Goal: Information Seeking & Learning: Learn about a topic

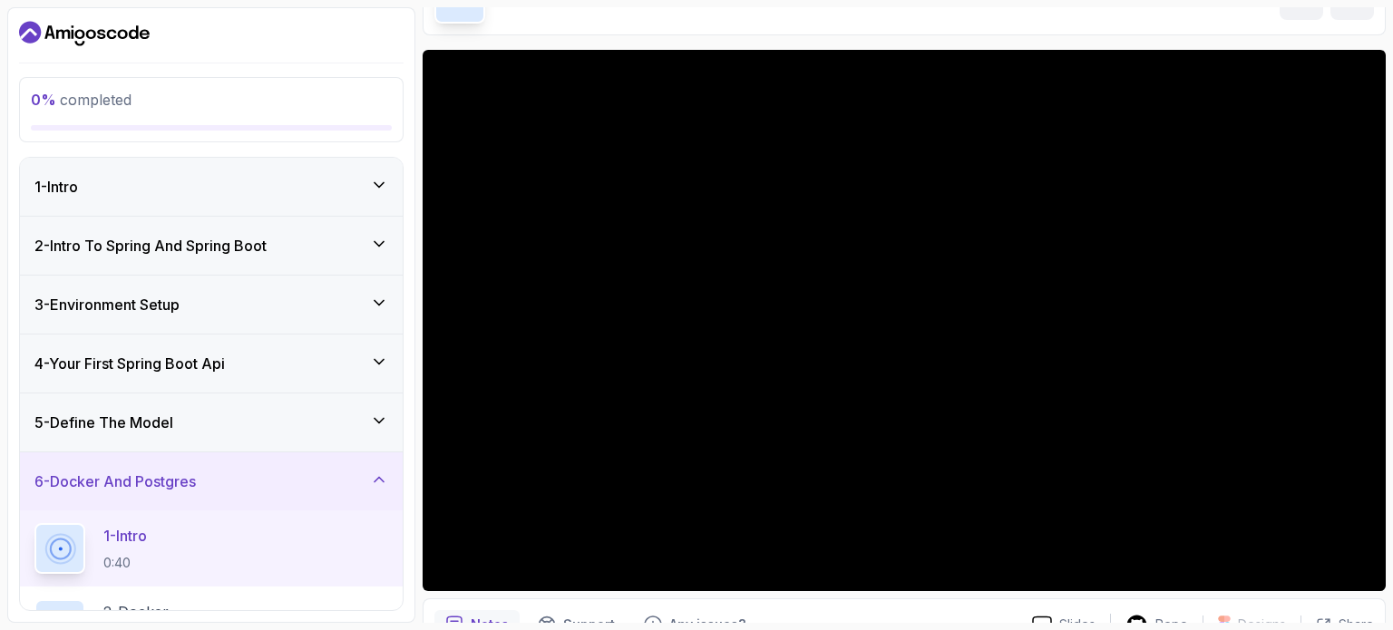
scroll to position [123, 0]
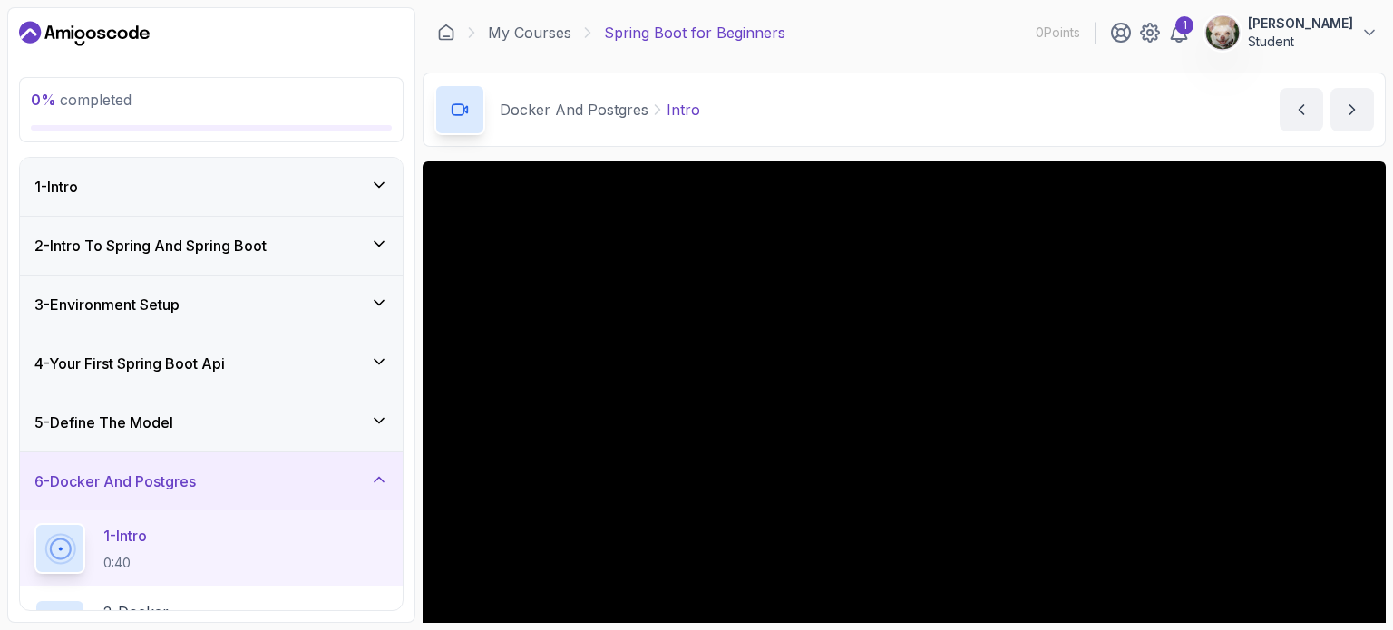
click at [120, 31] on icon "Dashboard" at bounding box center [123, 34] width 10 height 10
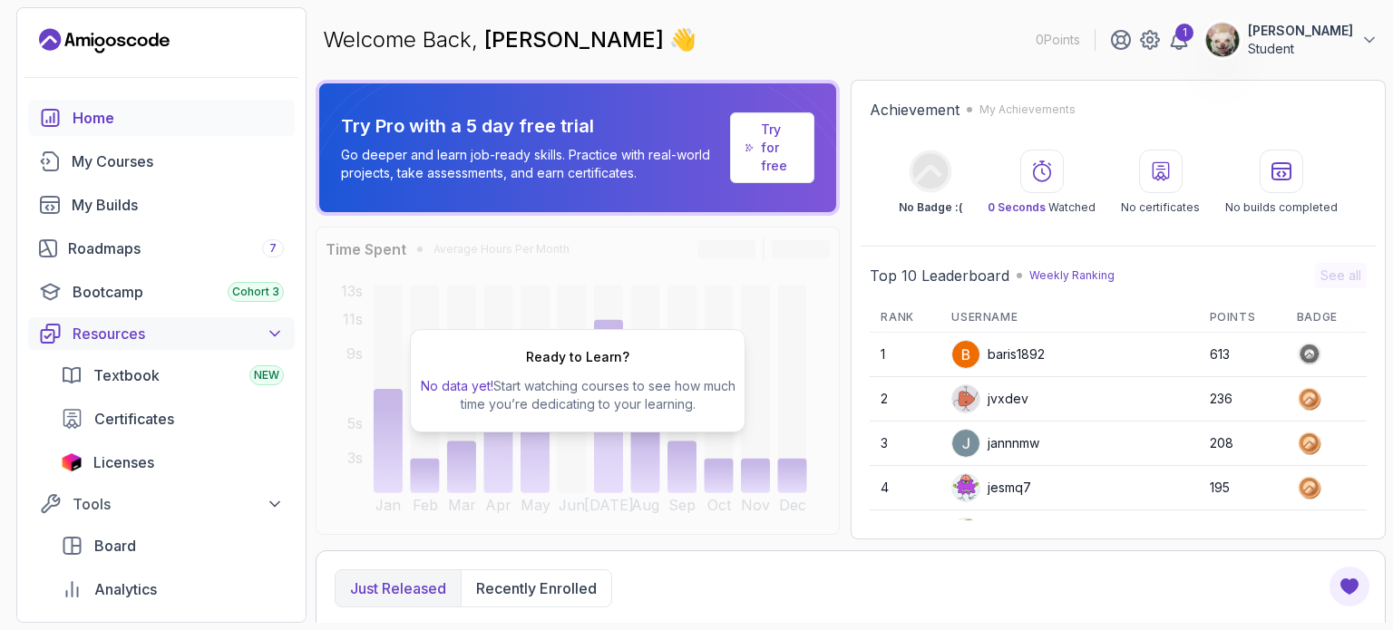
click at [201, 336] on div "Resources" at bounding box center [178, 334] width 211 height 22
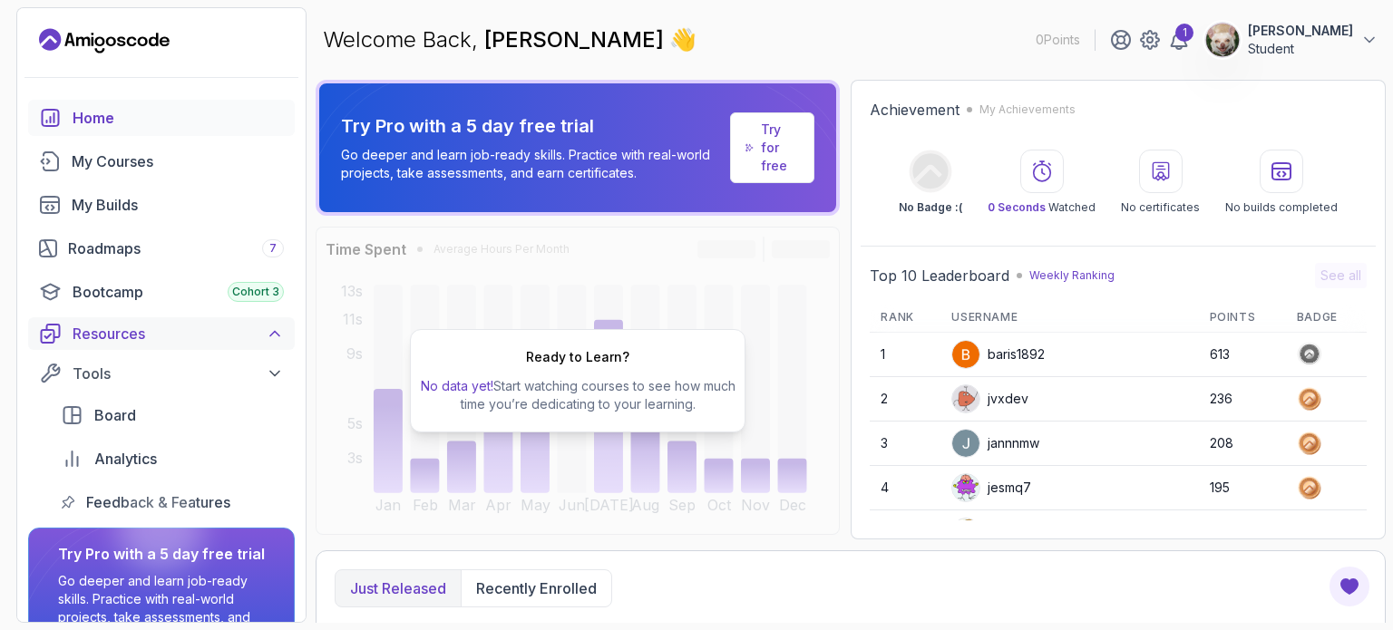
click at [201, 336] on div "Resources" at bounding box center [178, 334] width 211 height 22
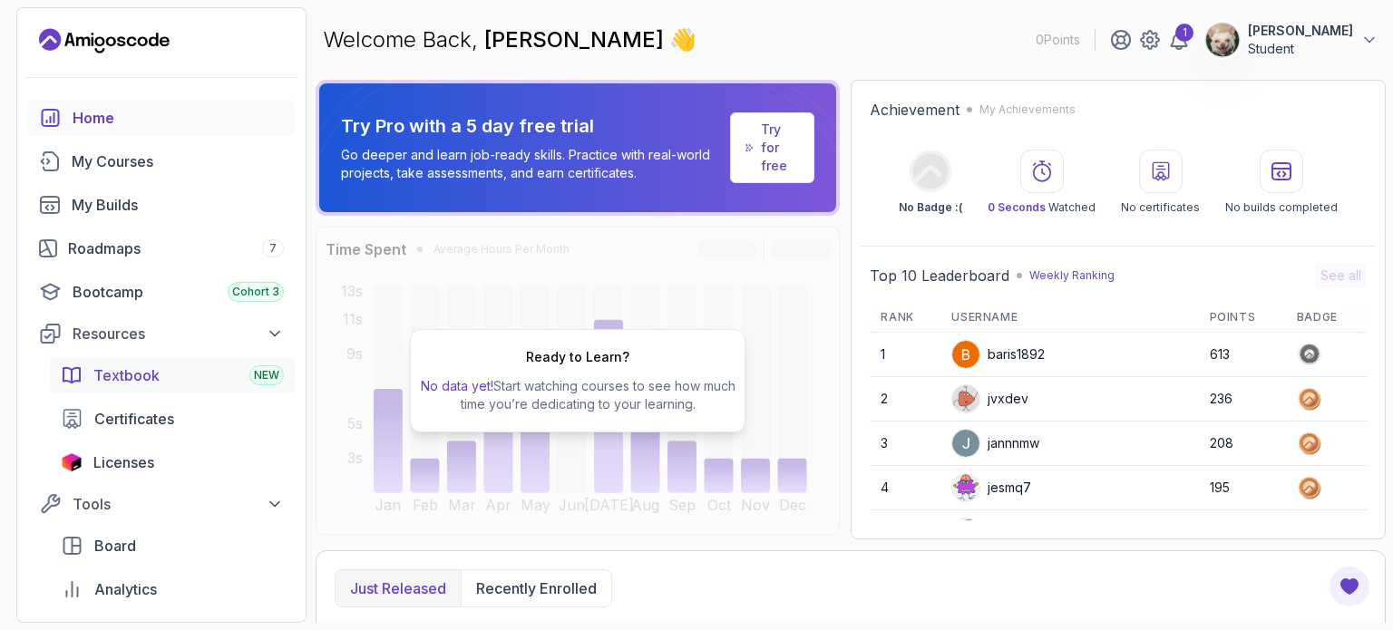
click at [175, 365] on div "Textbook NEW" at bounding box center [188, 376] width 190 height 22
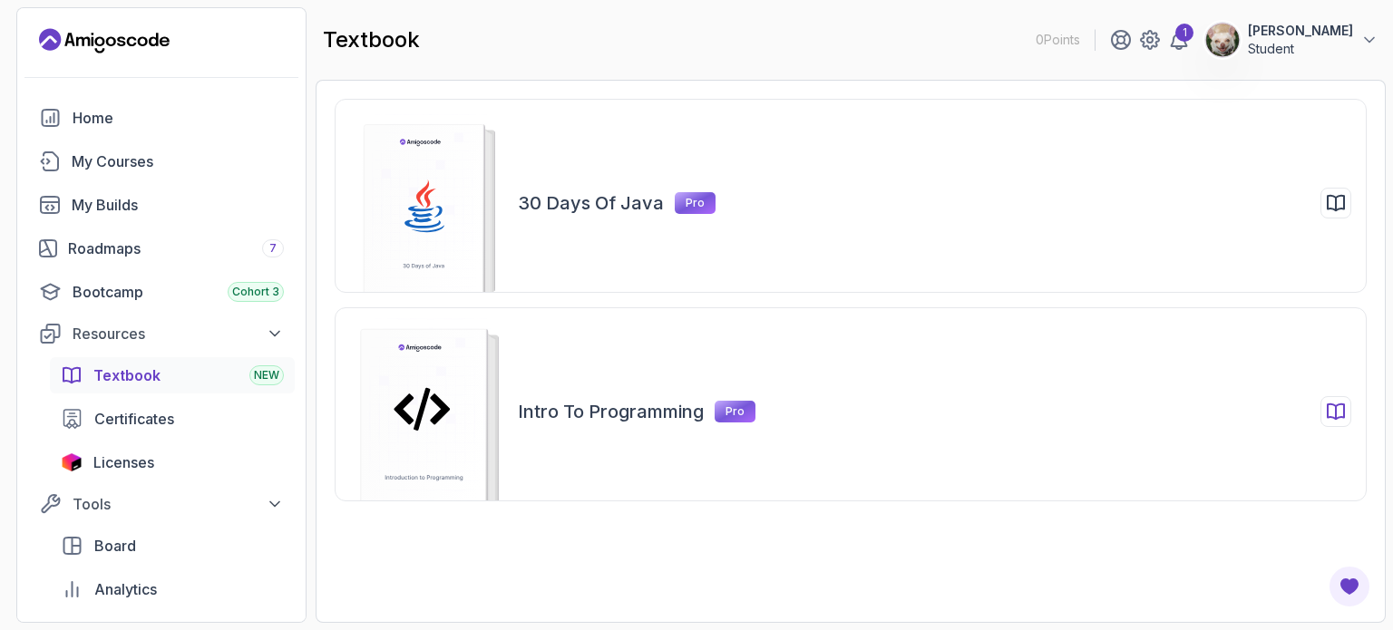
click at [457, 412] on rect at bounding box center [424, 423] width 126 height 189
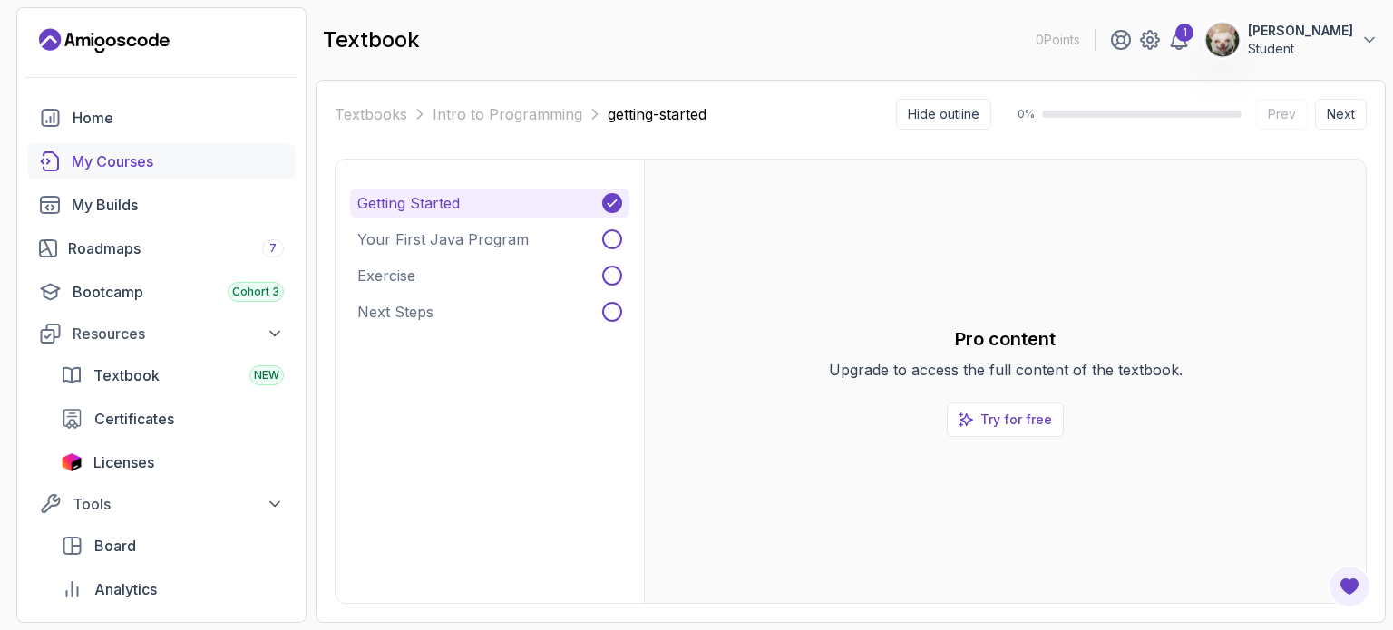
click at [178, 170] on div "My Courses" at bounding box center [178, 162] width 212 height 22
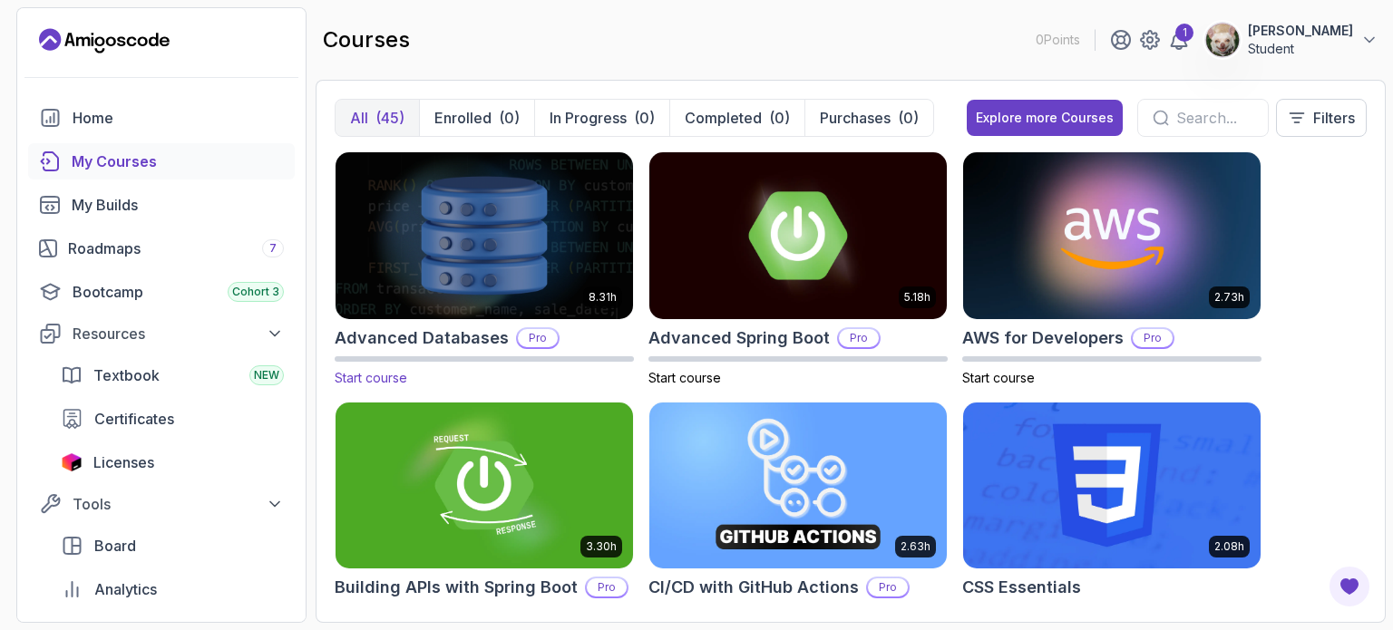
click at [551, 260] on img at bounding box center [484, 235] width 312 height 175
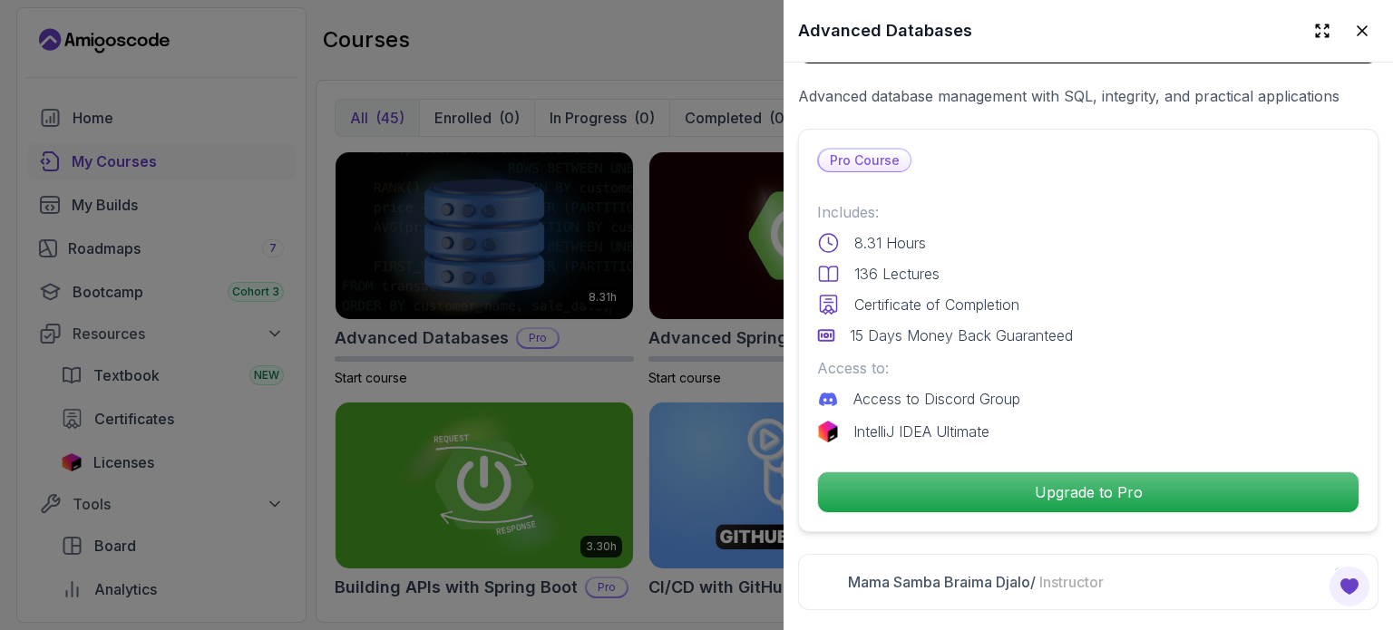
scroll to position [359, 0]
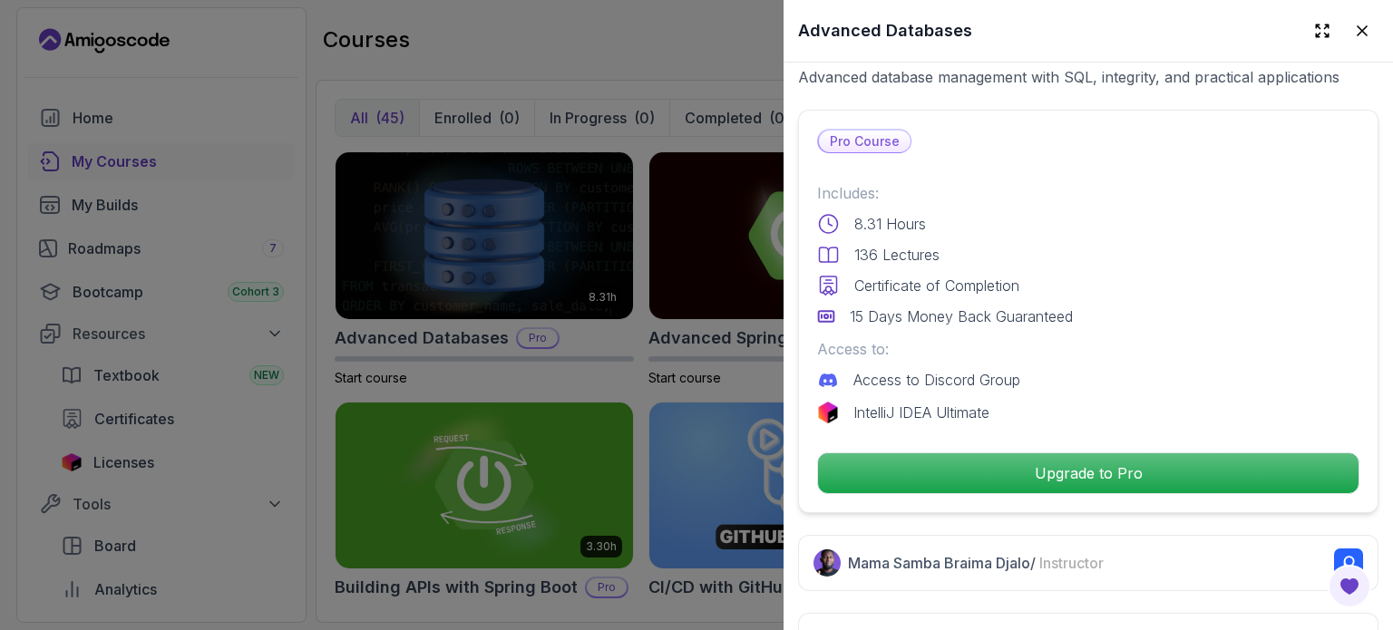
click at [736, 357] on div at bounding box center [696, 315] width 1393 height 630
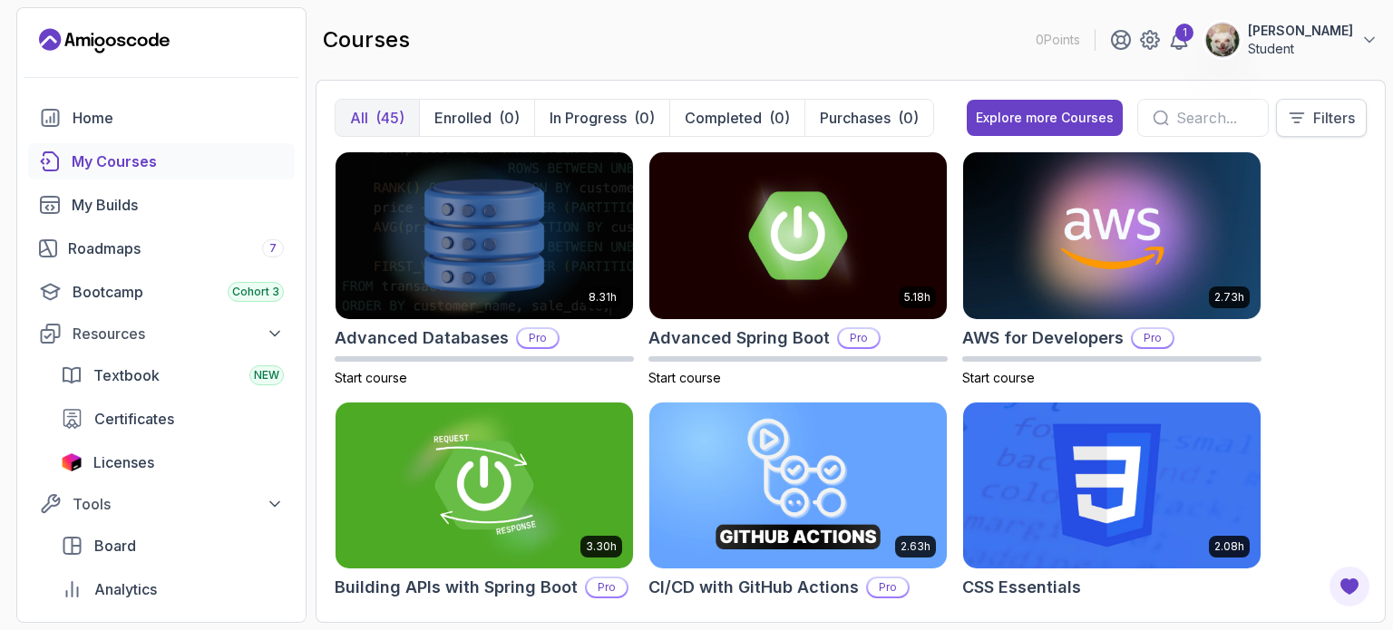
click at [1337, 99] on button "Filters" at bounding box center [1321, 118] width 91 height 38
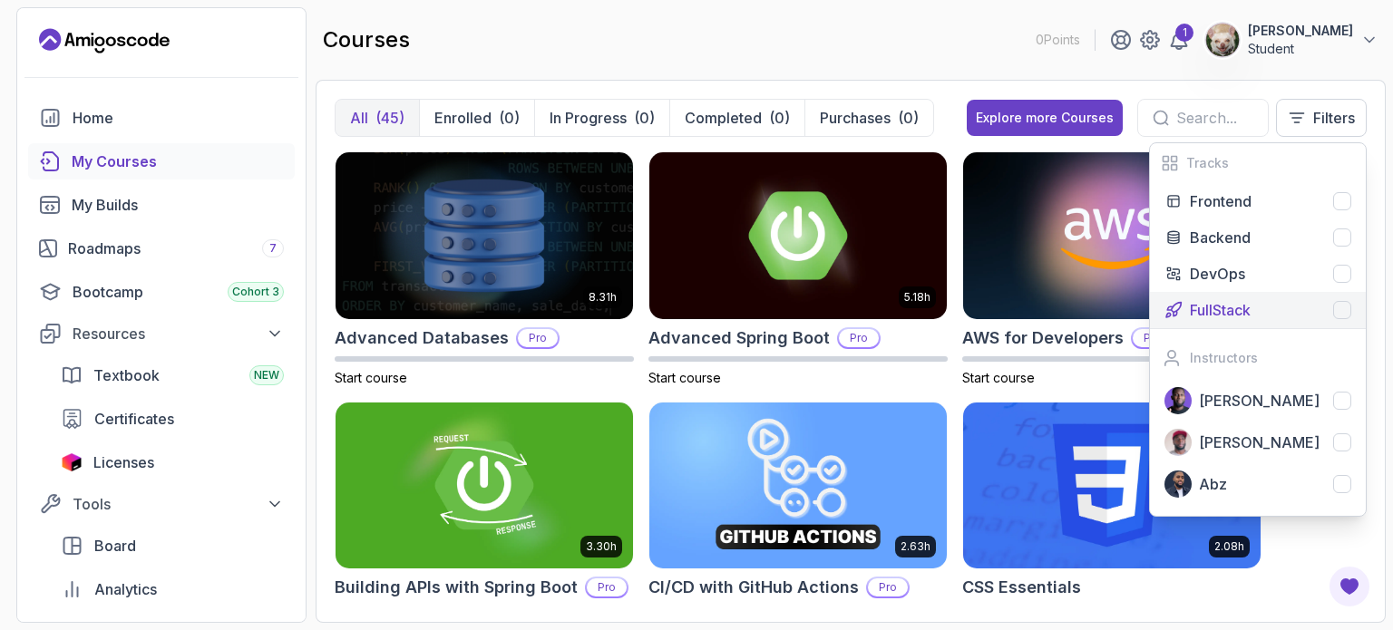
click at [1346, 300] on div "FullStack" at bounding box center [1270, 310] width 161 height 22
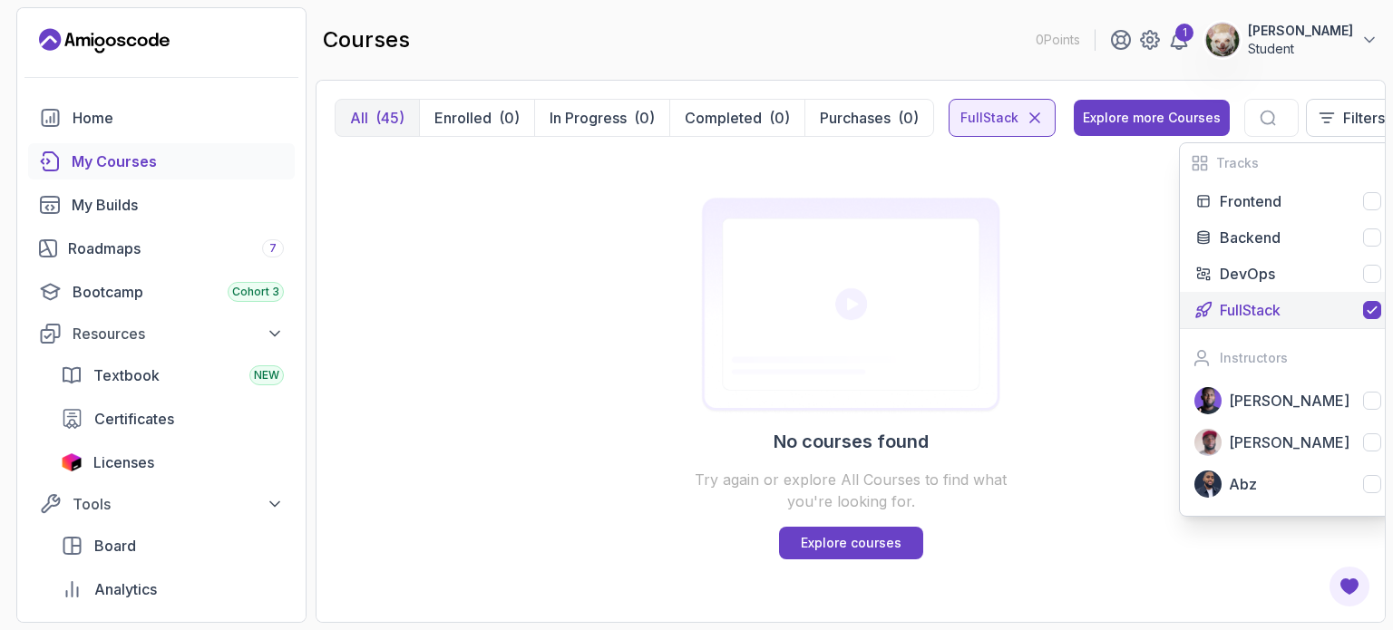
click at [1365, 305] on icon at bounding box center [1372, 310] width 15 height 15
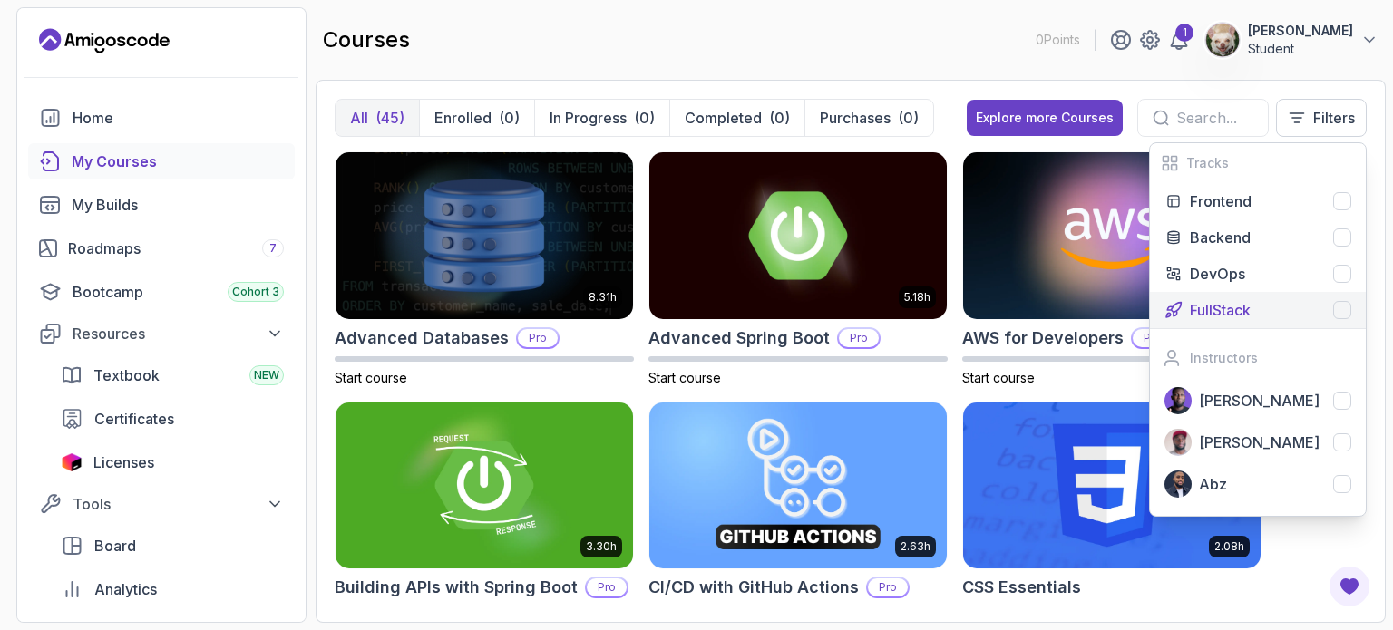
click at [947, 55] on div "courses 0 Points 1 Subham Student" at bounding box center [851, 39] width 1070 height 65
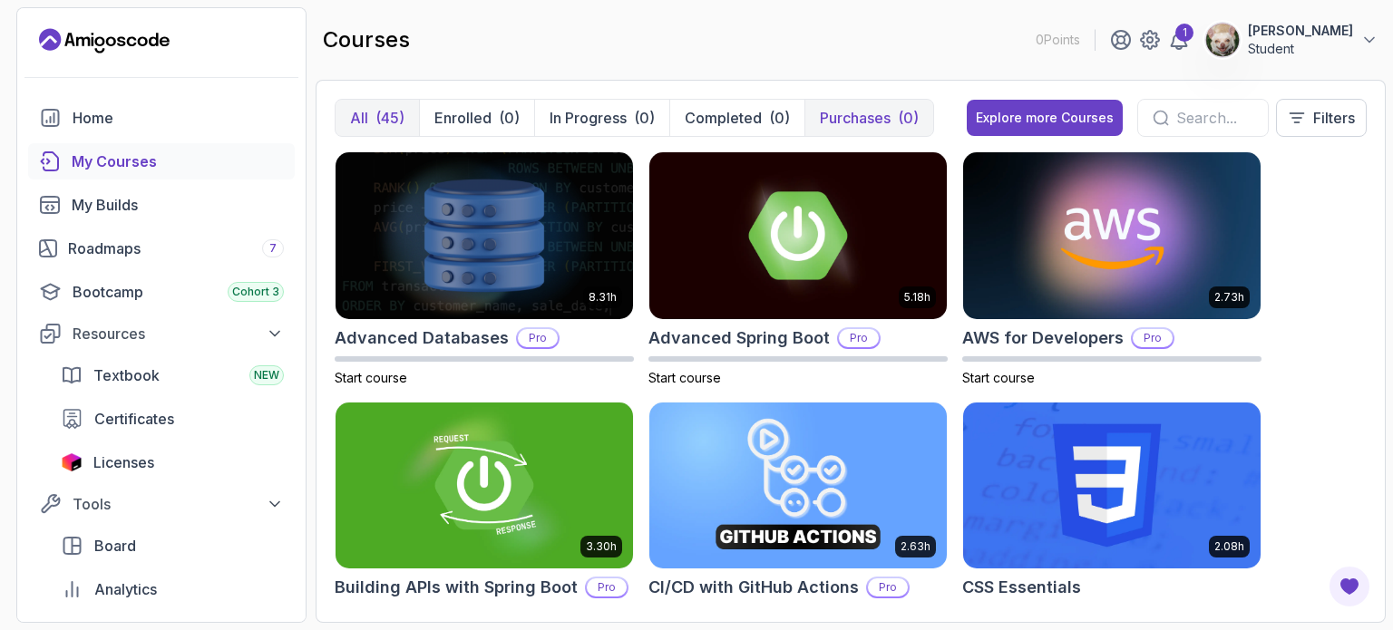
click at [852, 108] on p "Purchases" at bounding box center [855, 118] width 71 height 22
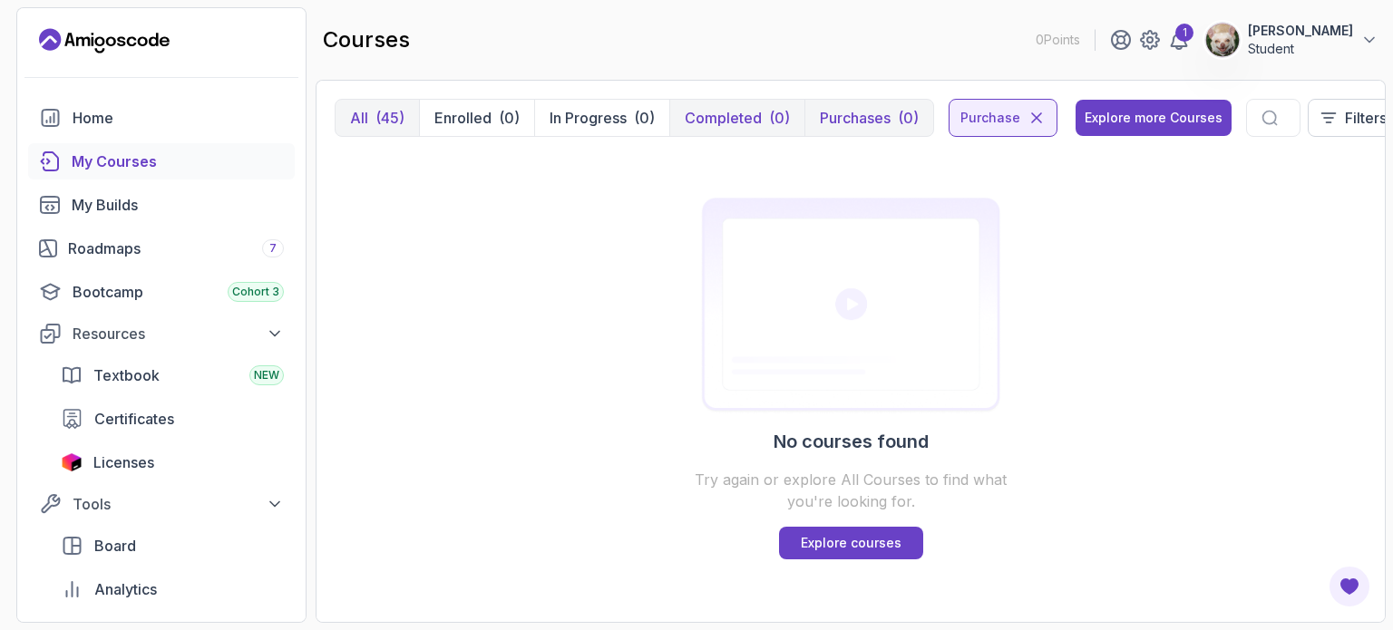
click at [727, 126] on p "Completed" at bounding box center [723, 118] width 77 height 22
click at [635, 115] on div "(0)" at bounding box center [644, 118] width 21 height 22
click at [398, 116] on div "(45)" at bounding box center [389, 118] width 29 height 22
click at [1027, 119] on icon at bounding box center [1036, 118] width 18 height 18
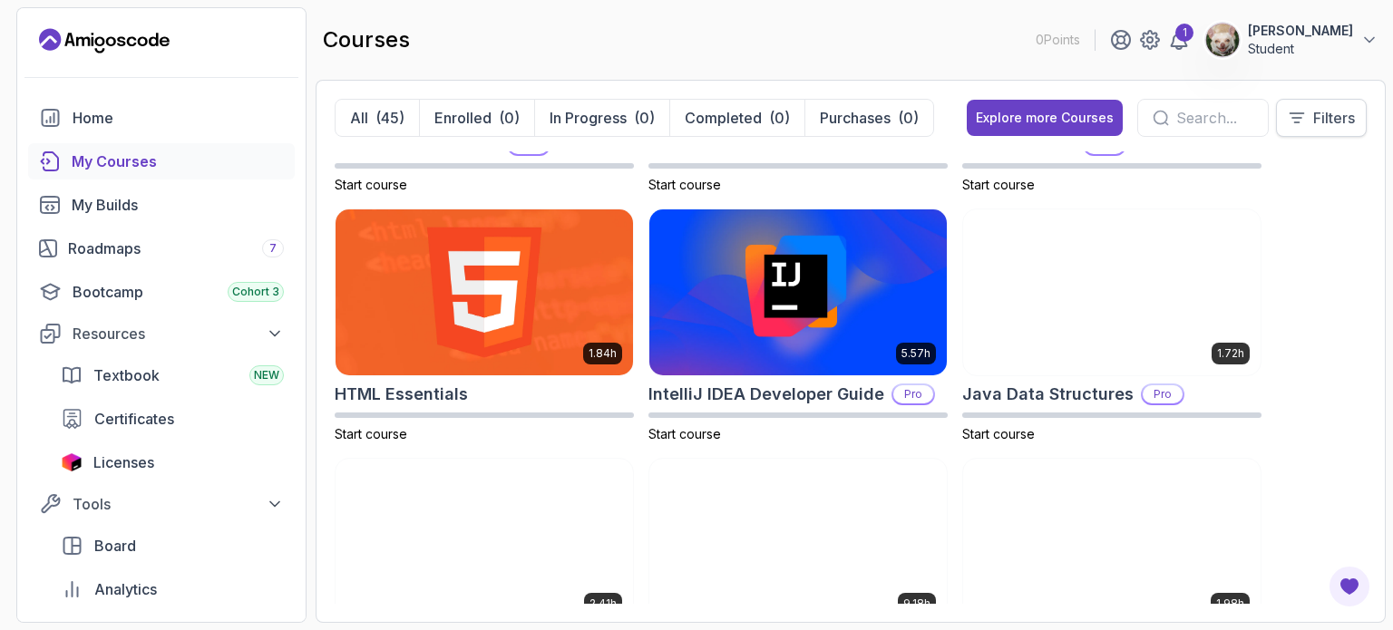
scroll to position [923, 0]
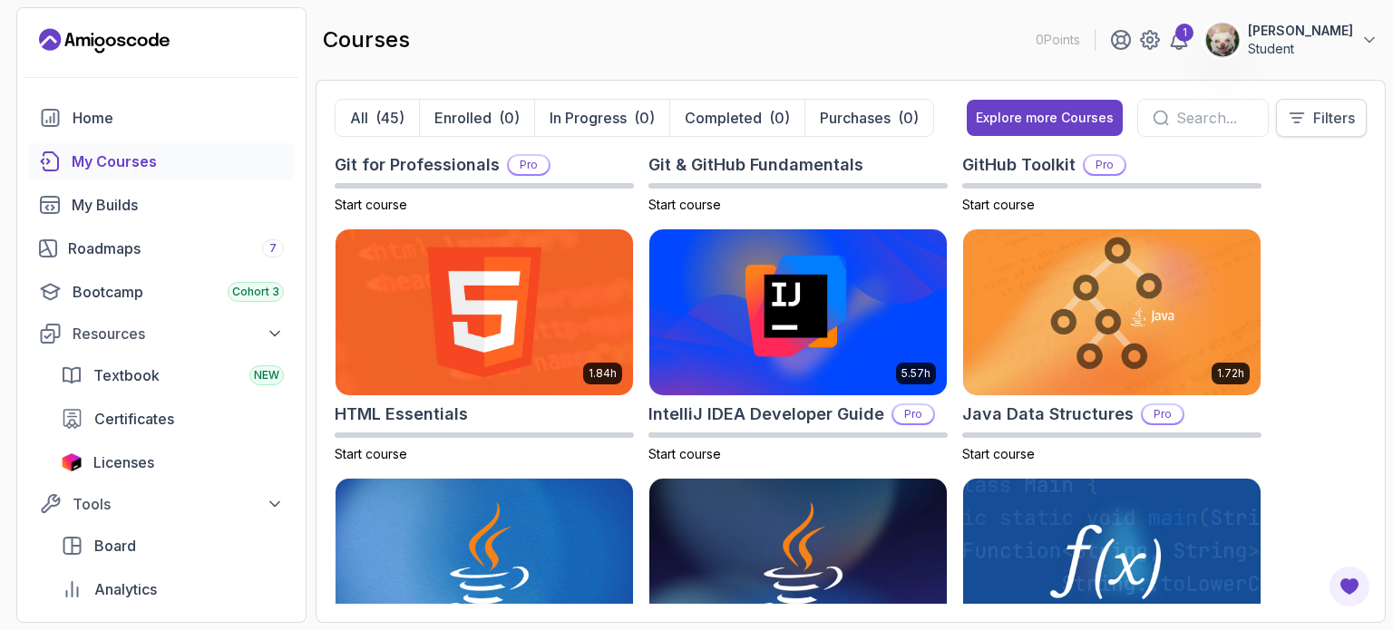
click at [1357, 114] on button "Filters" at bounding box center [1321, 118] width 91 height 38
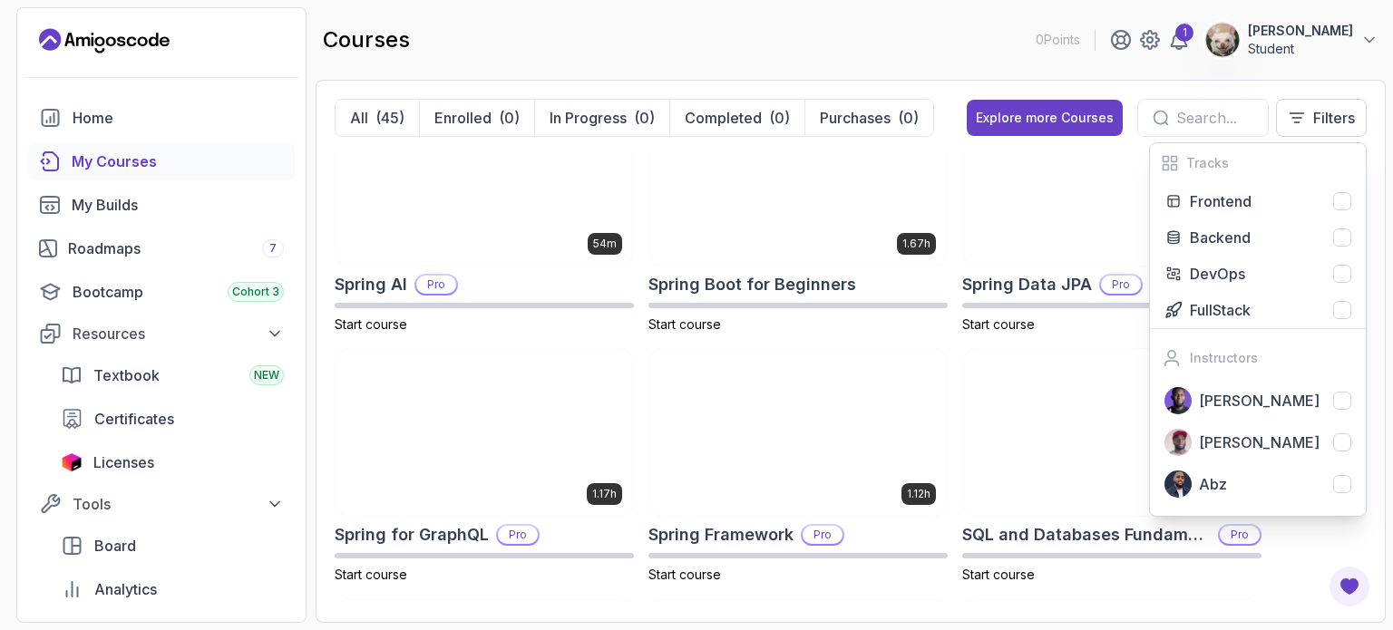
scroll to position [3056, 0]
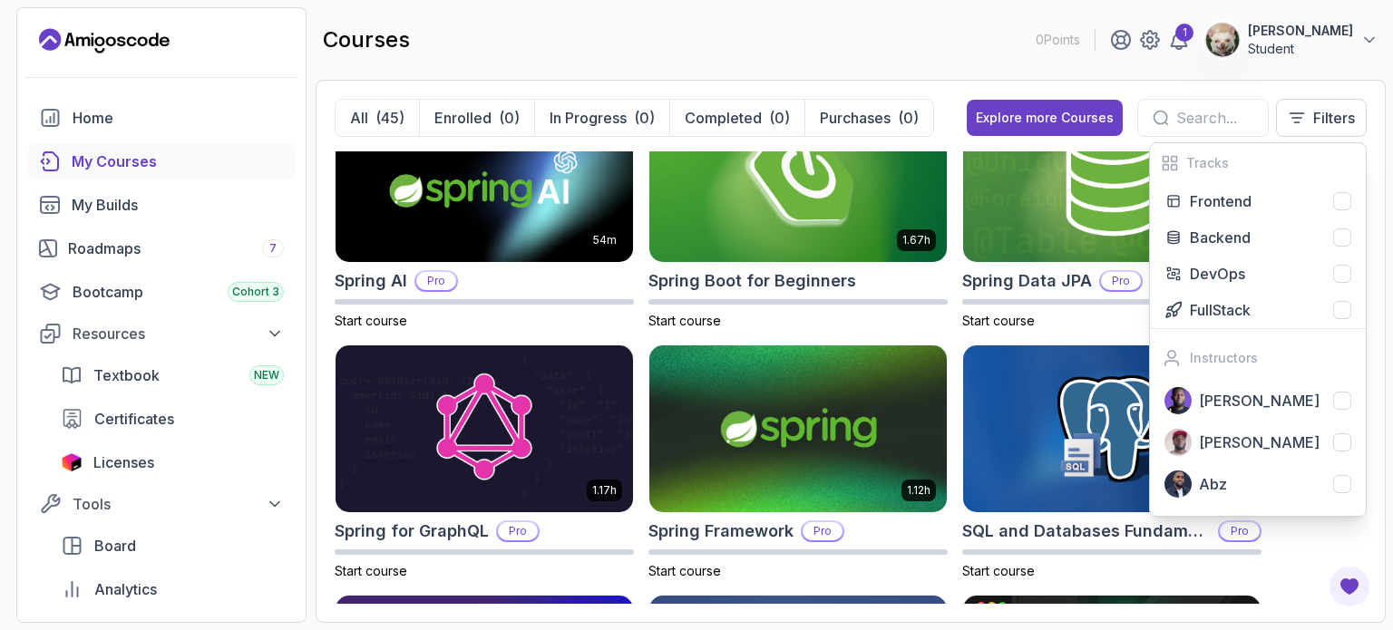
click at [1260, 73] on main "courses 0 Points 1 Subham Student All (45) Enrolled (0) In Progress (0) Complet…" at bounding box center [851, 315] width 1070 height 616
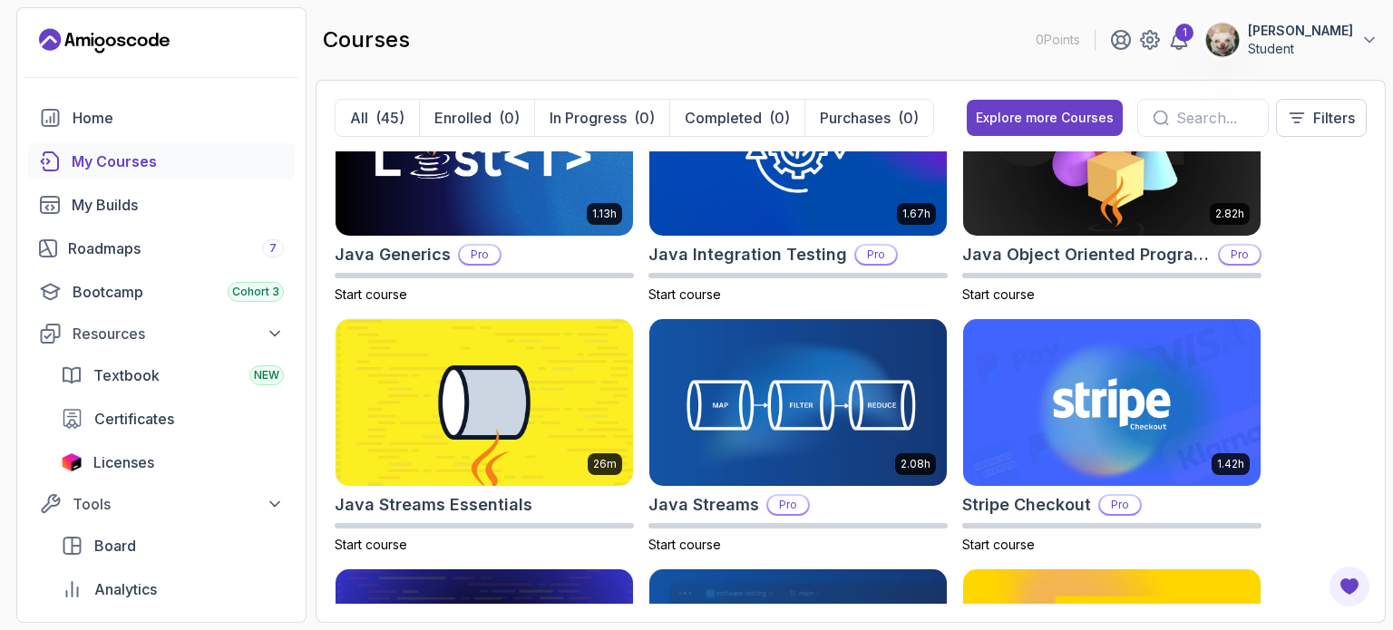
scroll to position [1130, 0]
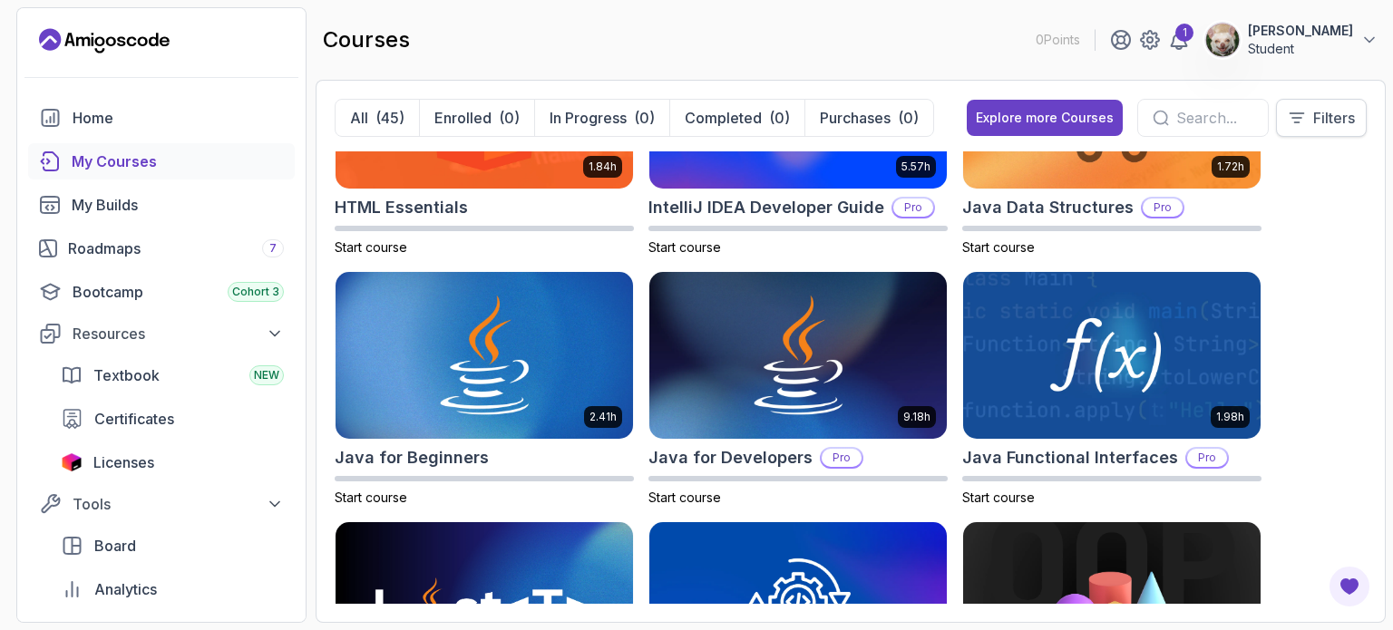
click at [1320, 105] on button "Filters" at bounding box center [1321, 118] width 91 height 38
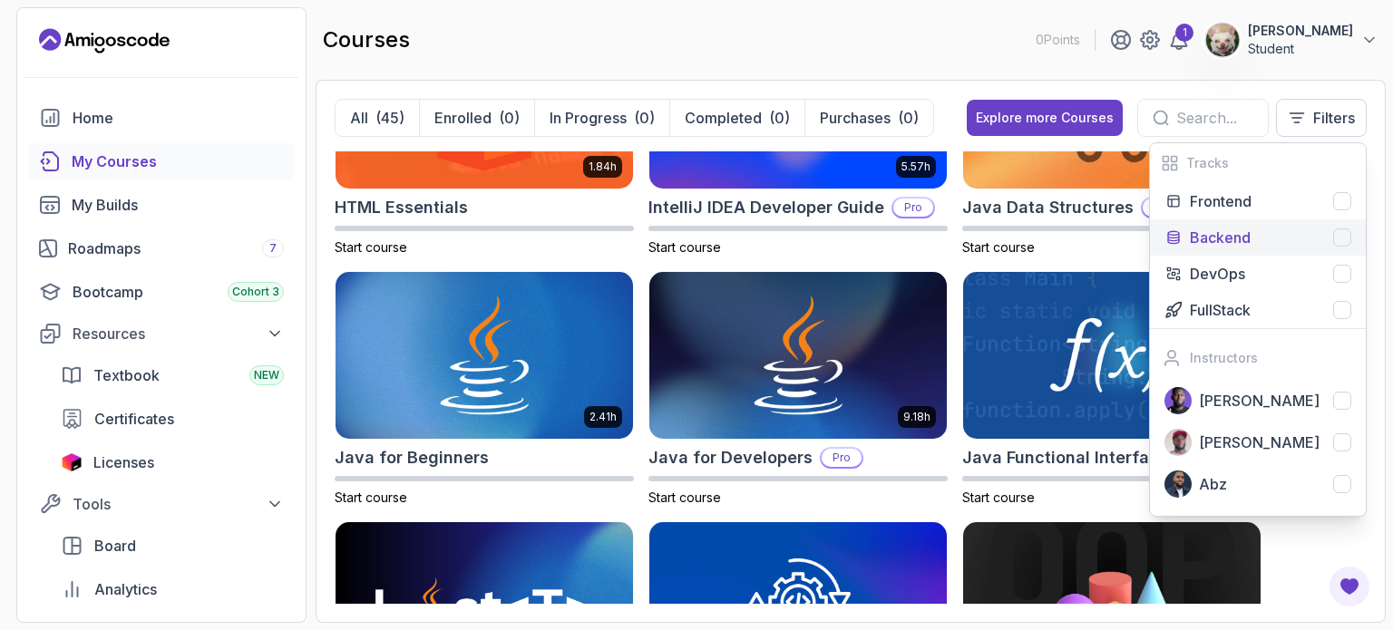
click at [1259, 235] on div "Backend" at bounding box center [1270, 238] width 161 height 22
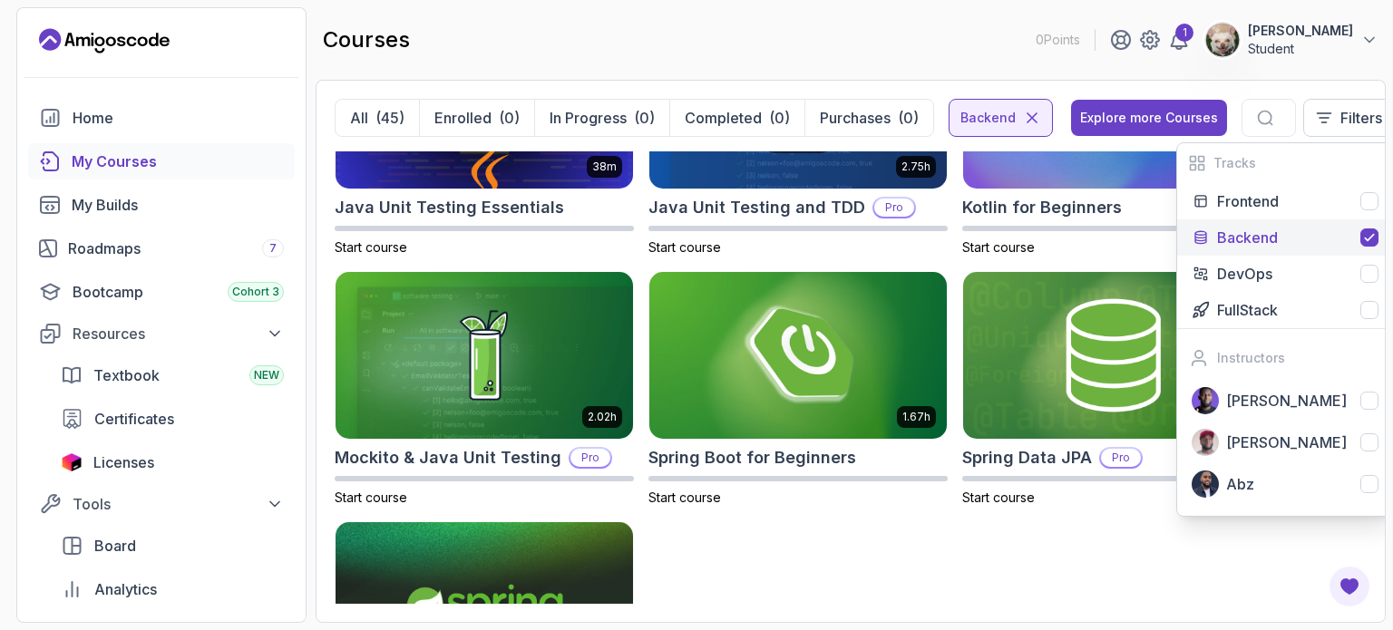
click at [899, 600] on div "5.18h Advanced Spring Boot Pro Start course 3.30h Building APIs with Spring Boo…" at bounding box center [851, 377] width 1032 height 453
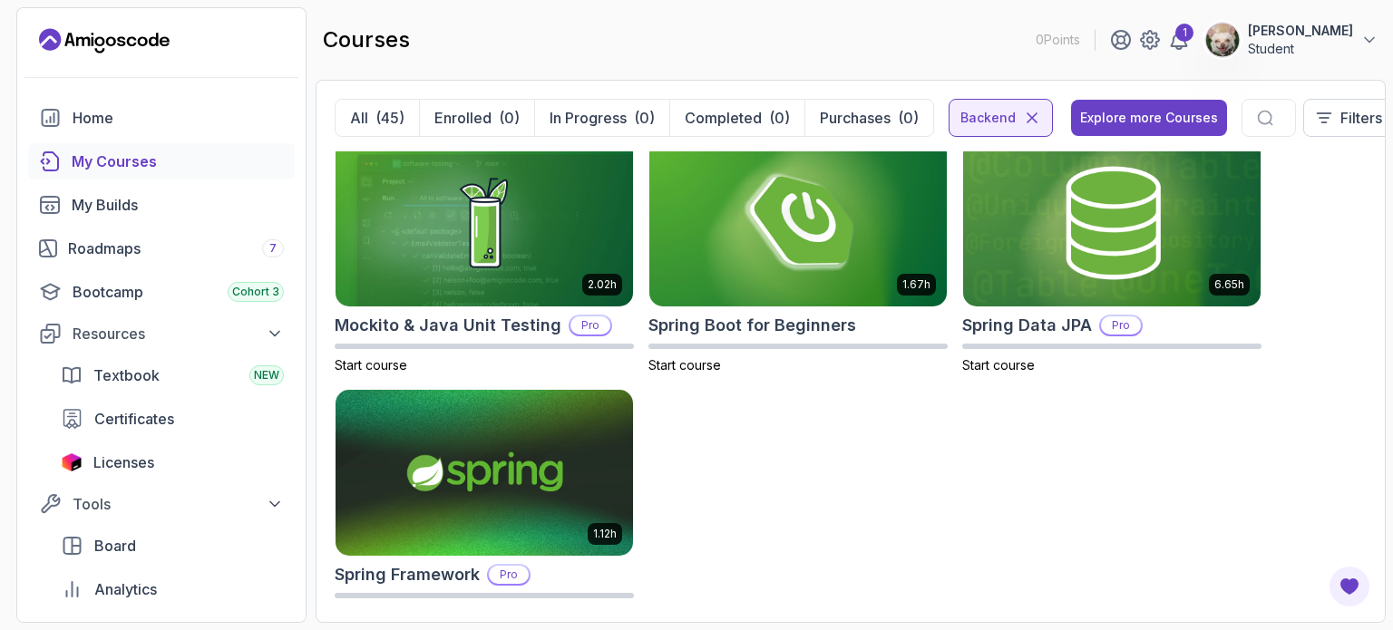
scroll to position [1262, 0]
click at [560, 489] on img at bounding box center [484, 472] width 312 height 175
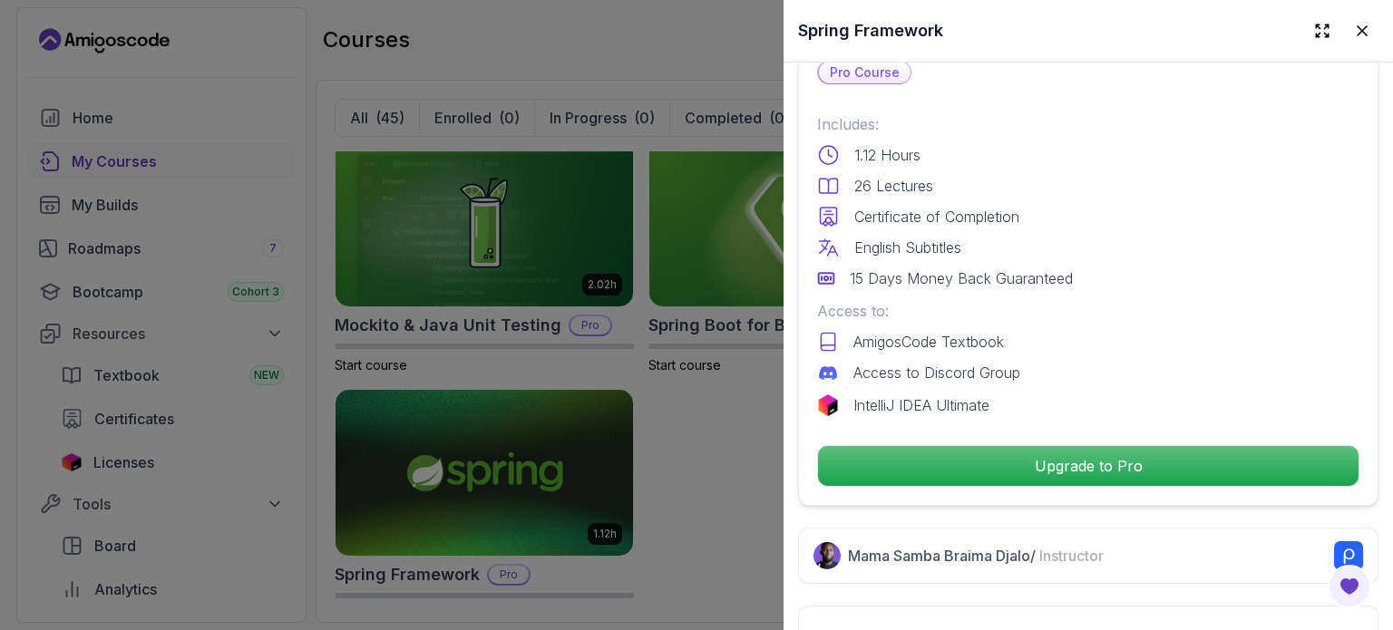
scroll to position [453, 0]
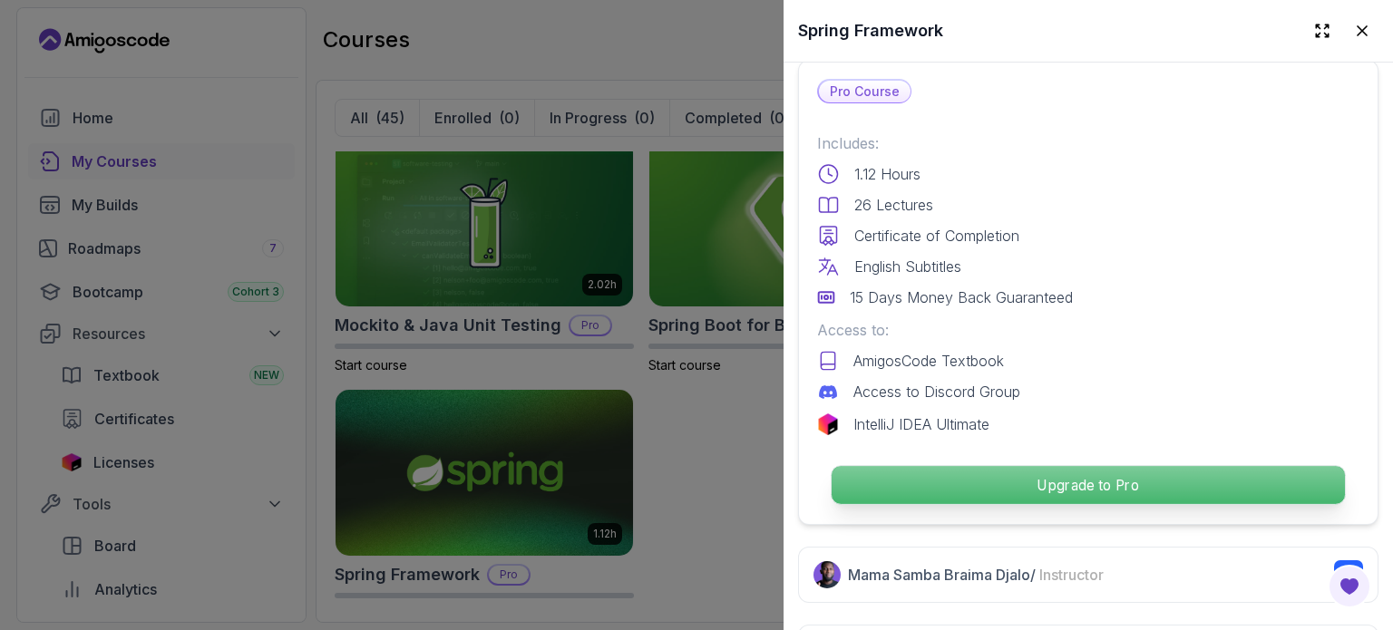
click at [1016, 467] on p "Upgrade to Pro" at bounding box center [1088, 485] width 513 height 38
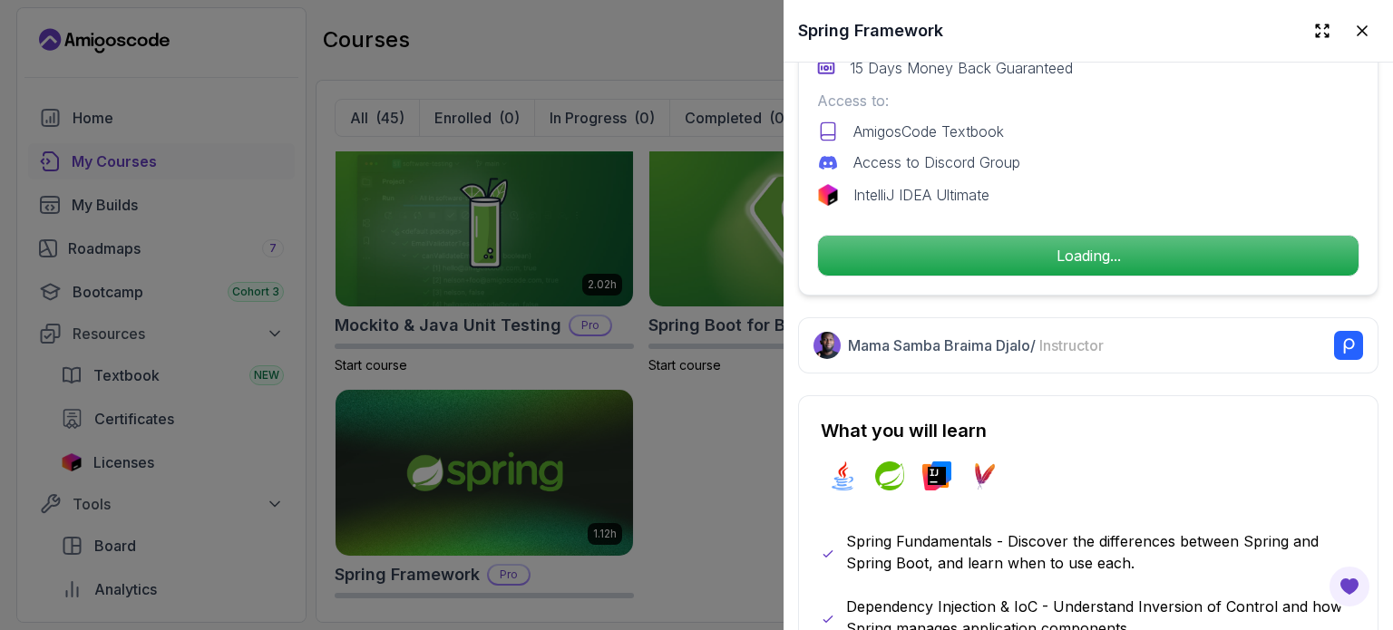
scroll to position [689, 0]
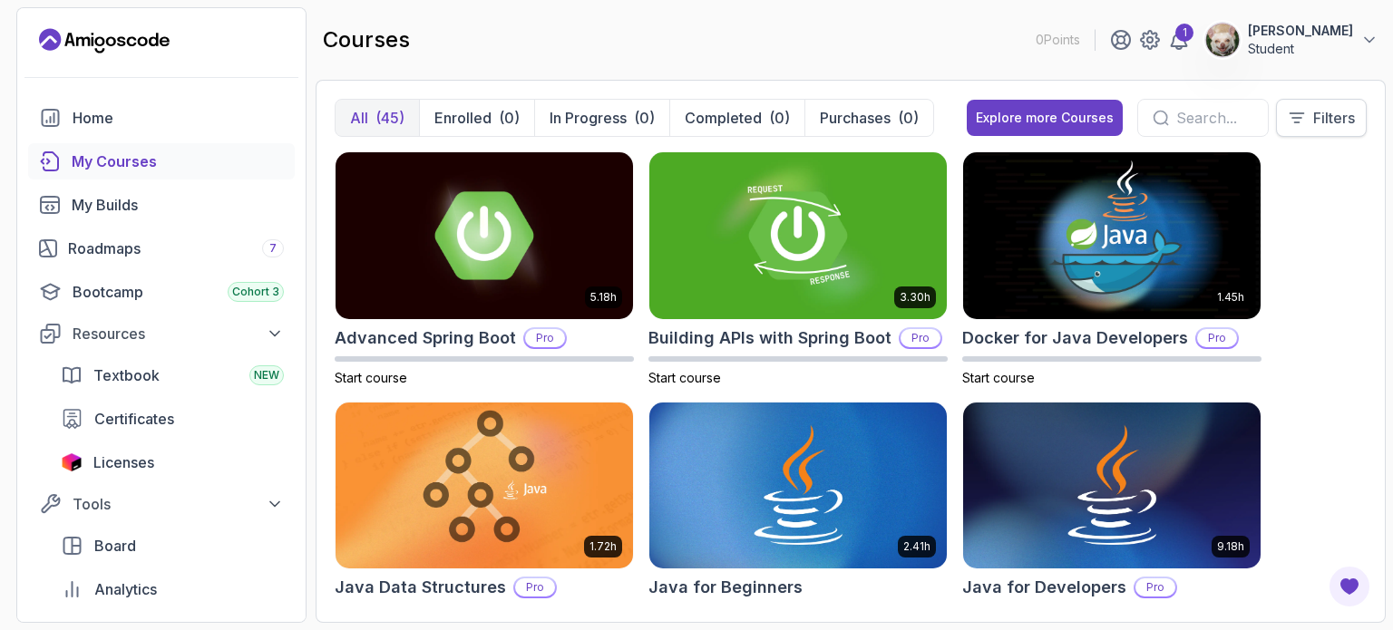
click at [1307, 119] on button "Filters" at bounding box center [1321, 118] width 91 height 38
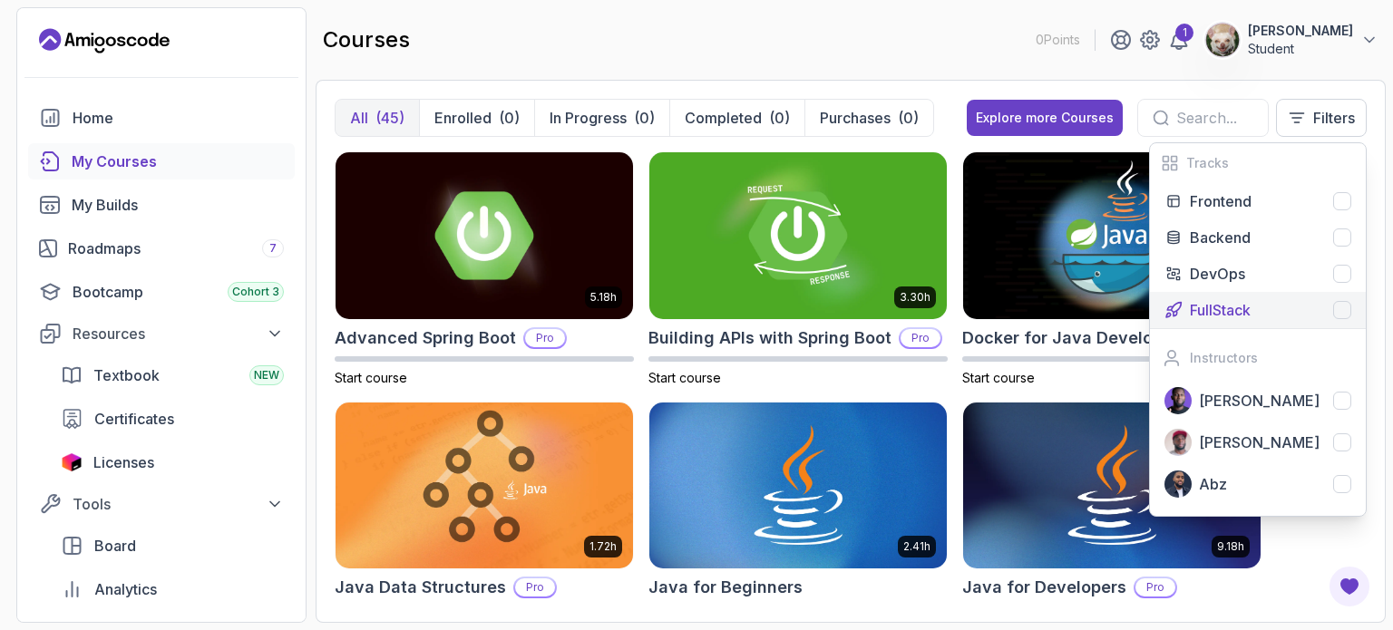
click at [1221, 300] on p "FullStack" at bounding box center [1220, 310] width 61 height 22
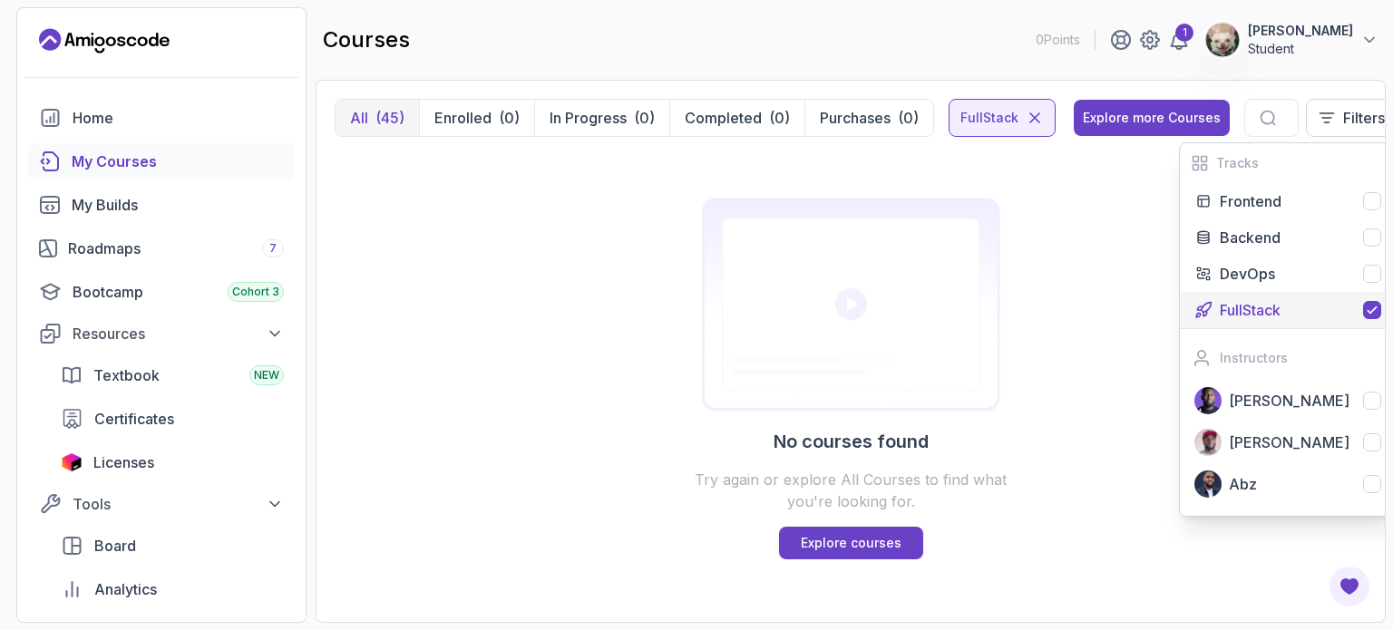
click at [1248, 302] on p "FullStack" at bounding box center [1250, 310] width 61 height 22
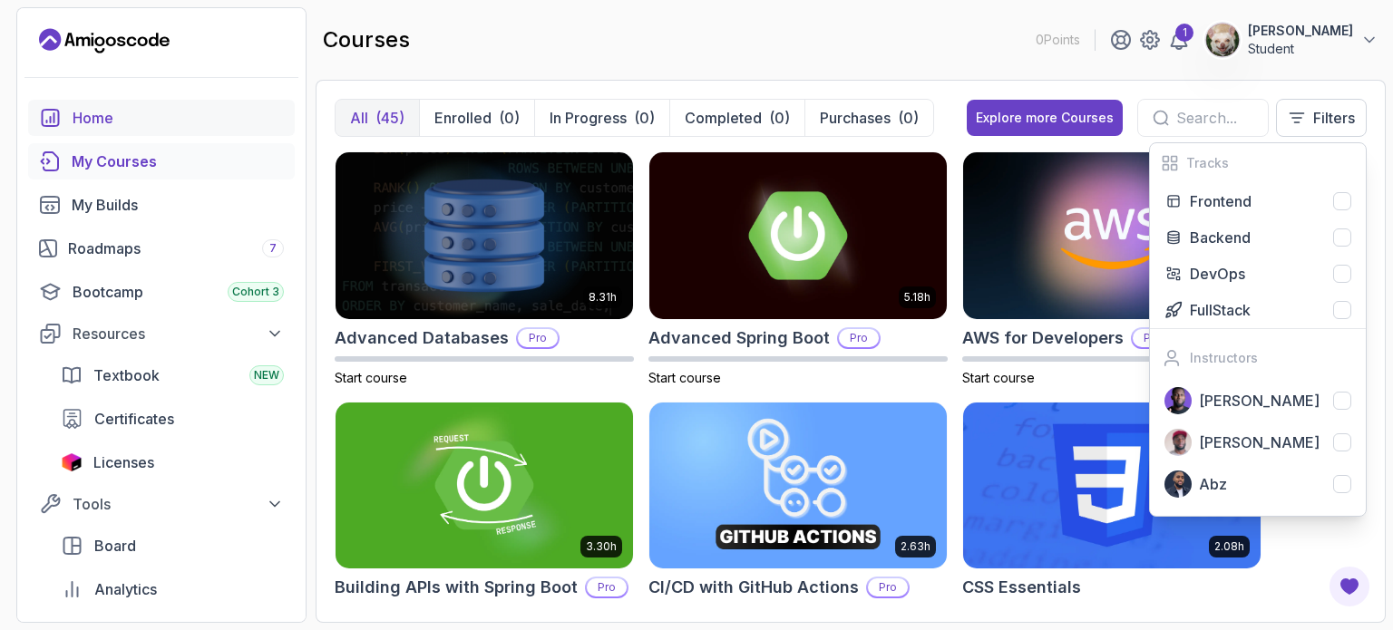
click at [174, 108] on div "Home" at bounding box center [178, 118] width 211 height 22
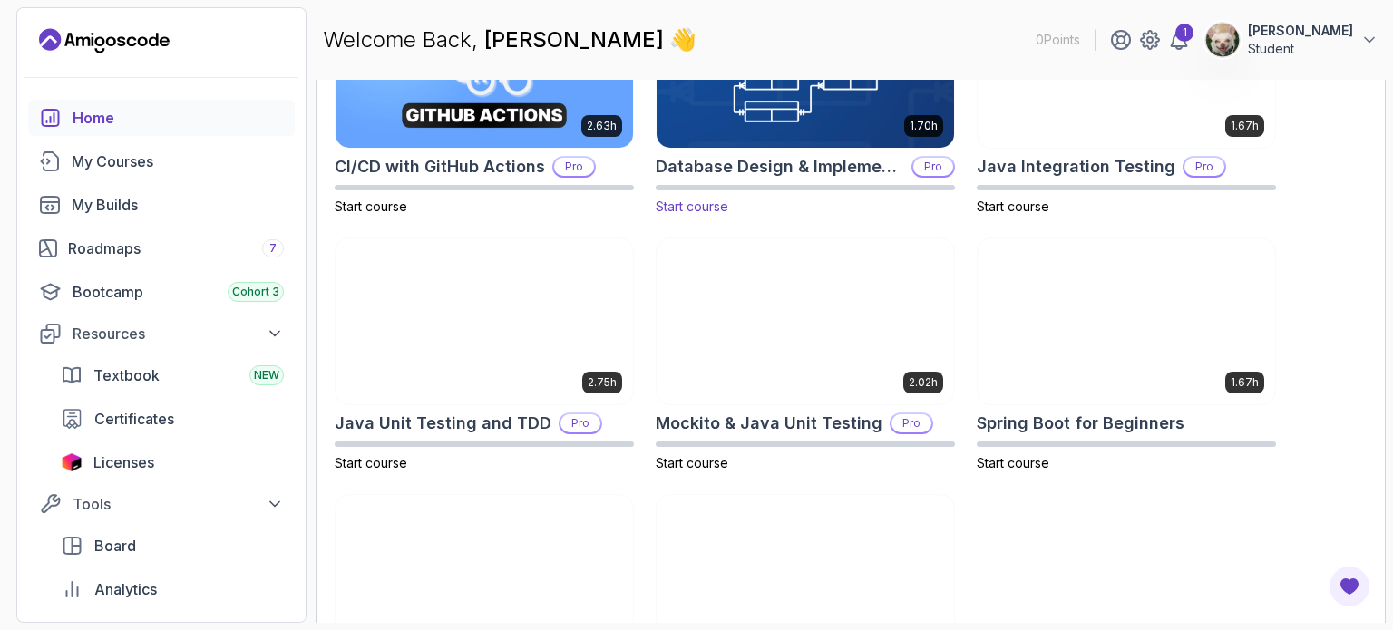
scroll to position [788, 0]
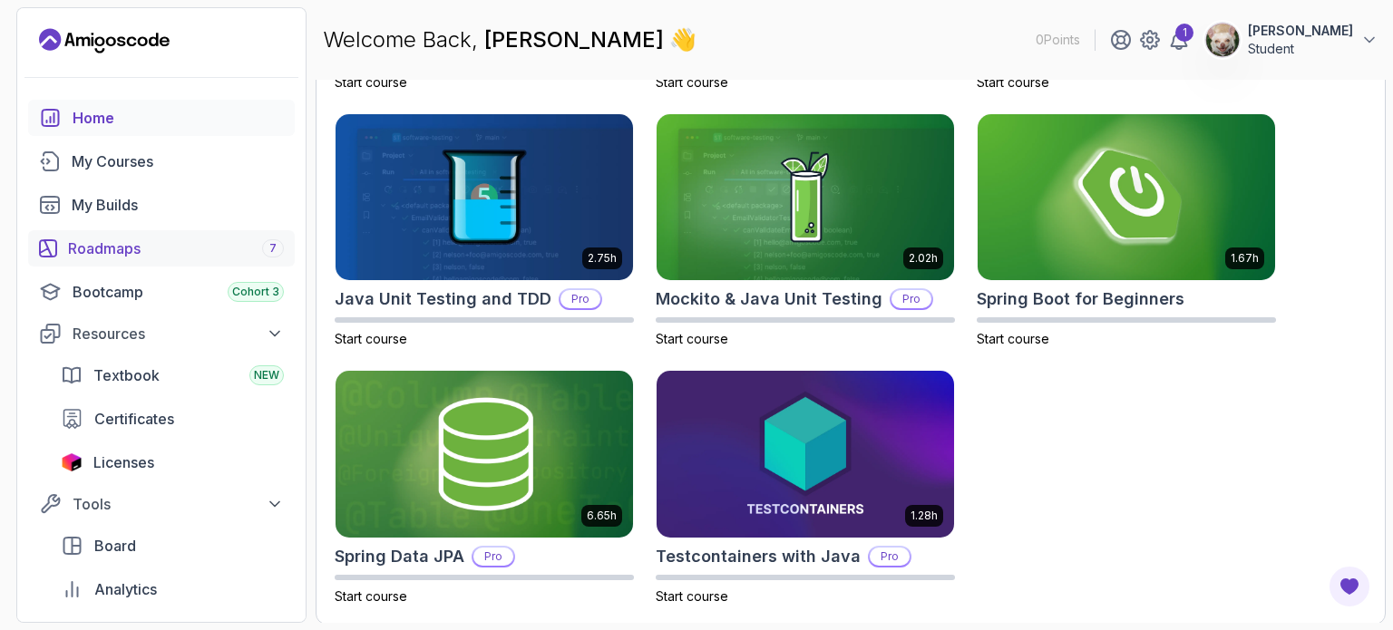
click at [128, 245] on div "Roadmaps 7" at bounding box center [176, 249] width 216 height 22
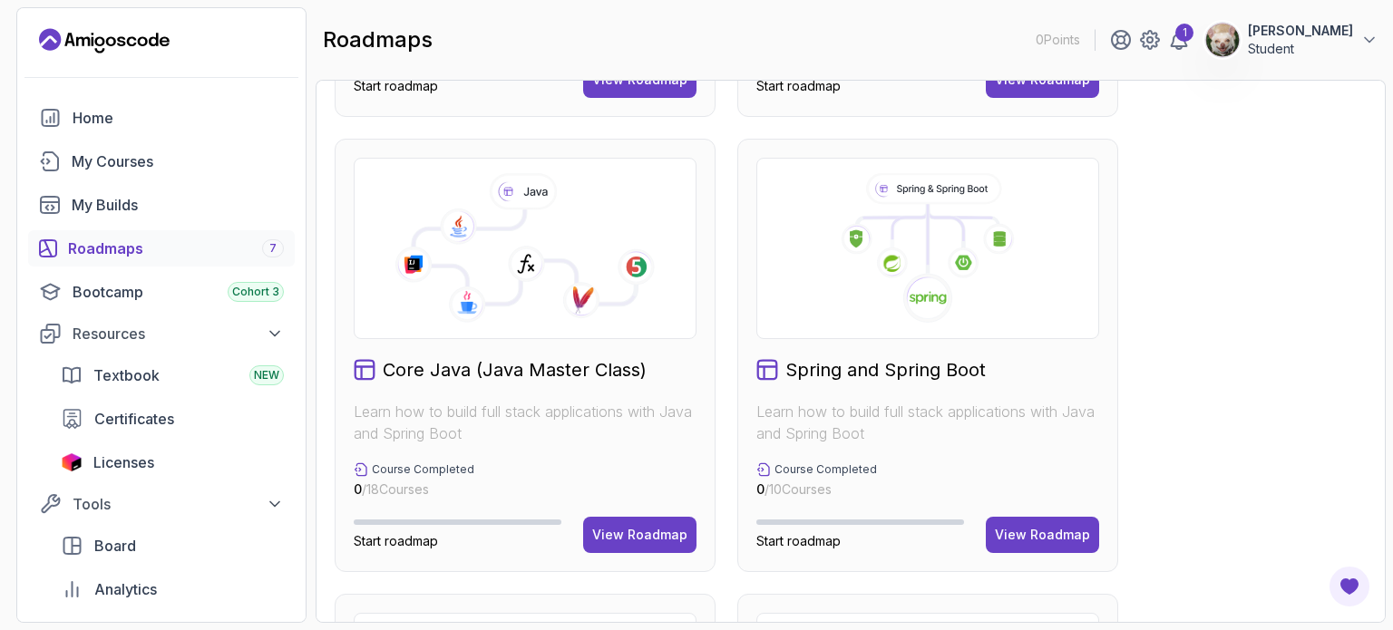
scroll to position [475, 0]
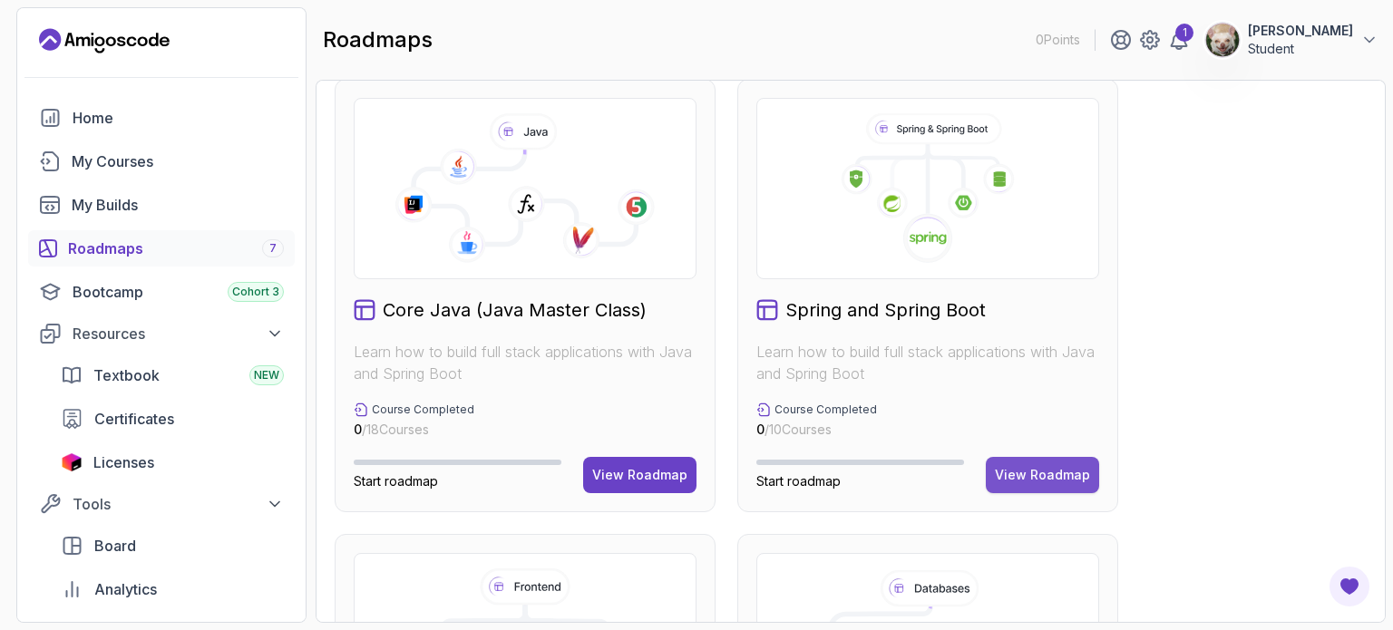
click at [1052, 473] on div "View Roadmap" at bounding box center [1042, 475] width 95 height 18
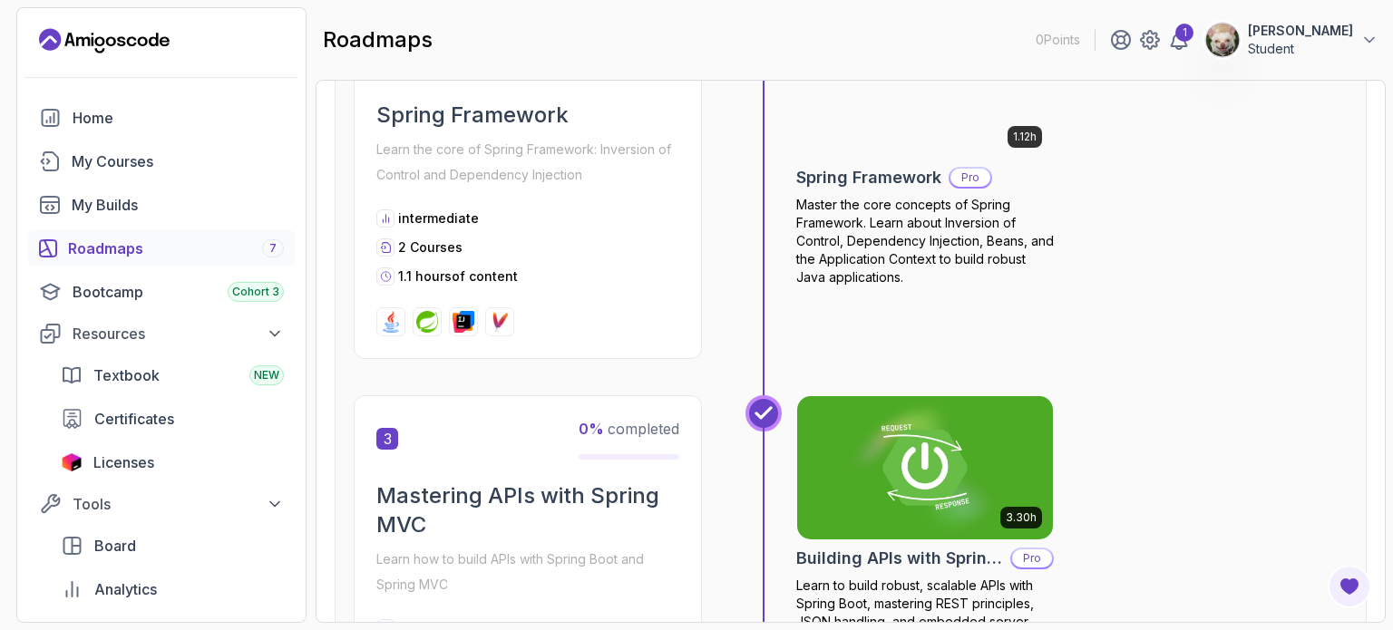
scroll to position [802, 0]
